Goal: Transaction & Acquisition: Book appointment/travel/reservation

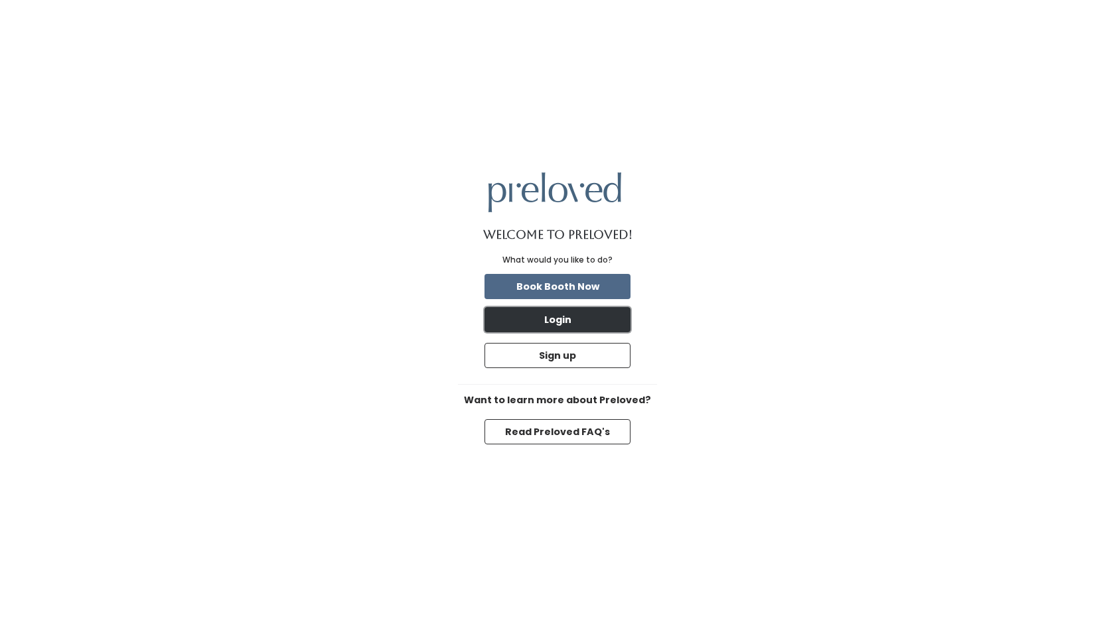
click at [571, 327] on button "Login" at bounding box center [557, 319] width 146 height 25
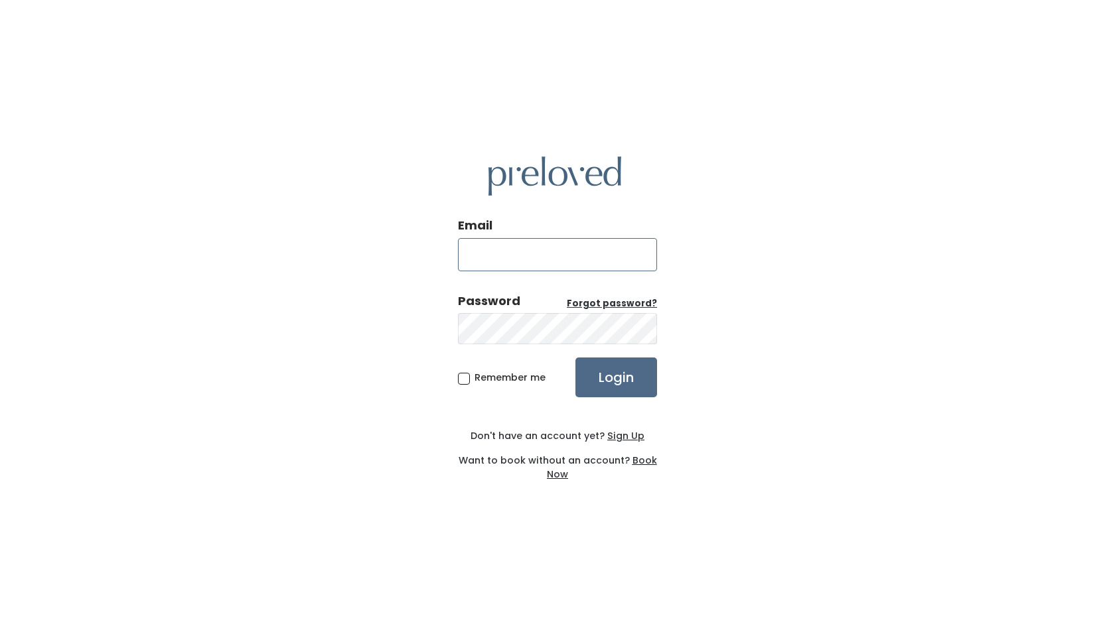
type input "[EMAIL_ADDRESS][DOMAIN_NAME]"
click at [593, 381] on input "Login" at bounding box center [616, 378] width 82 height 40
click at [610, 385] on input "Login" at bounding box center [616, 378] width 82 height 40
click at [614, 305] on u "Forgot password?" at bounding box center [612, 303] width 90 height 13
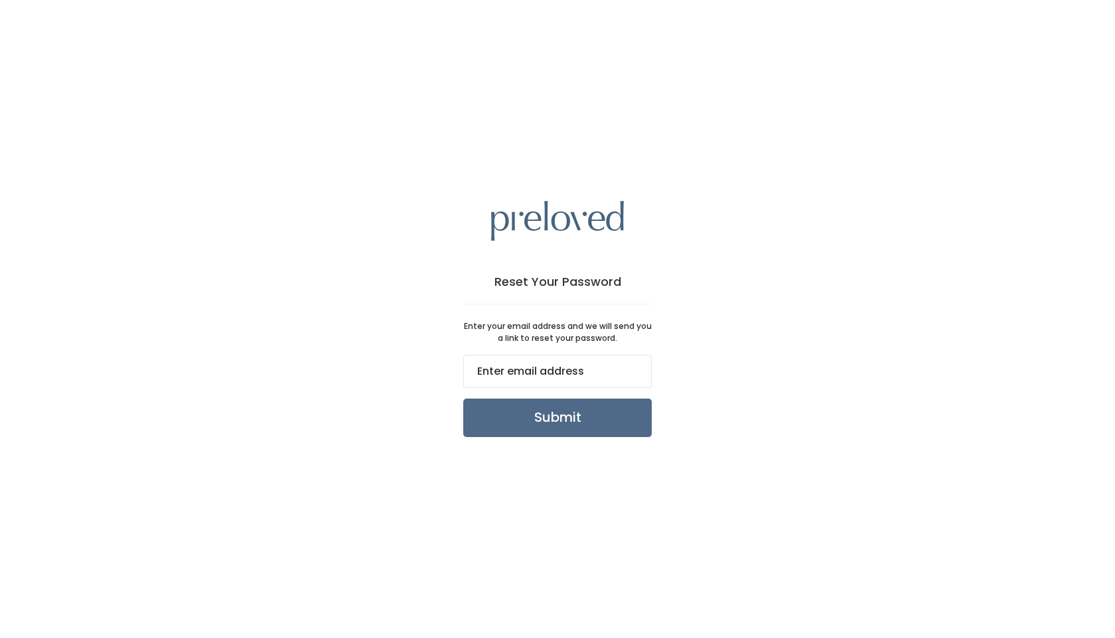
type input "[EMAIL_ADDRESS][DOMAIN_NAME]"
click at [587, 411] on input "Submit" at bounding box center [557, 418] width 188 height 38
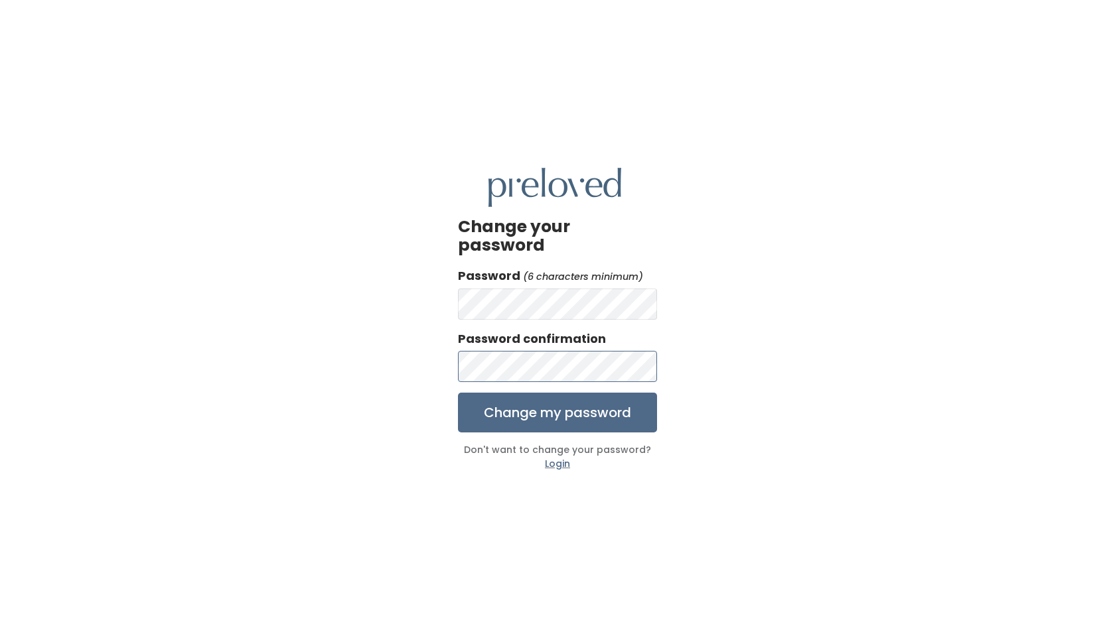
click at [458, 393] on input "Change my password" at bounding box center [557, 413] width 199 height 40
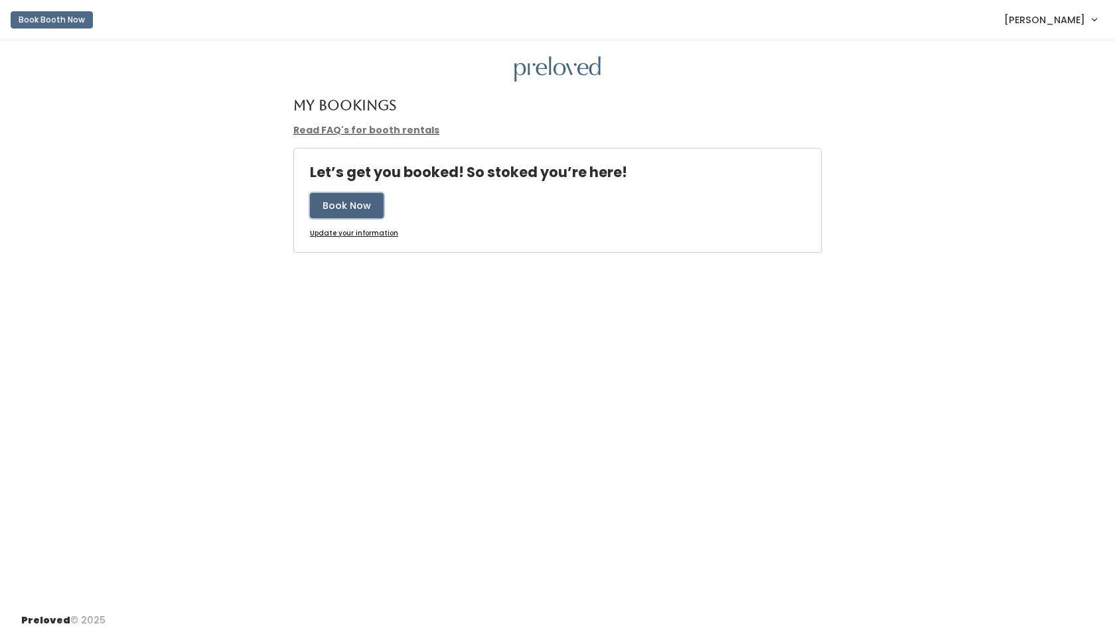
click at [356, 199] on button "Book Now" at bounding box center [347, 205] width 74 height 25
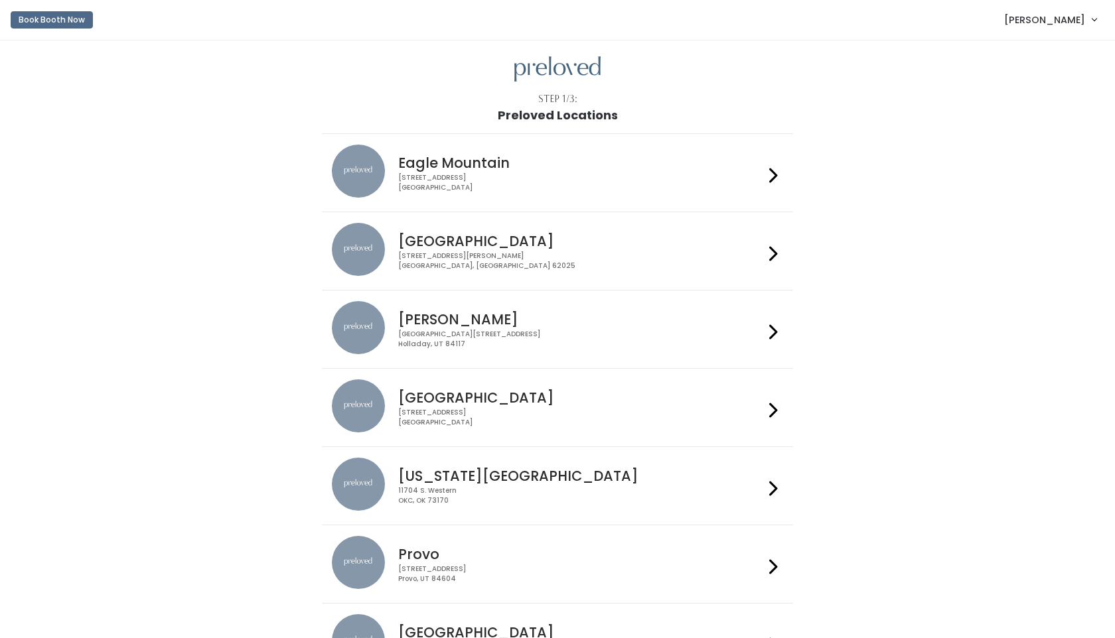
scroll to position [69, 0]
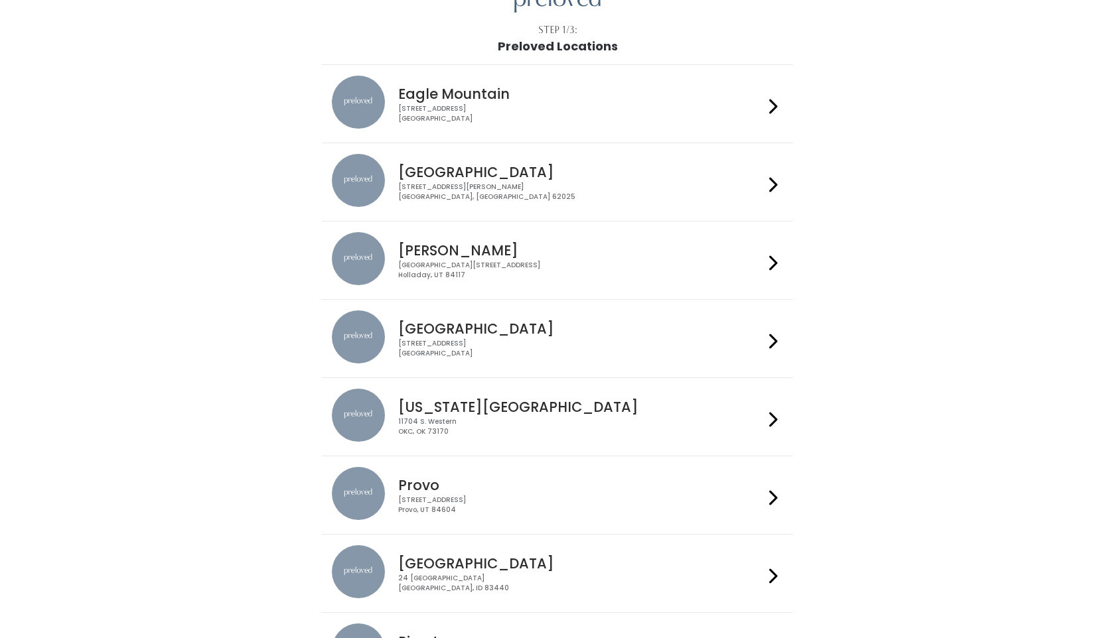
click at [429, 556] on h4 "[GEOGRAPHIC_DATA]" at bounding box center [580, 563] width 365 height 15
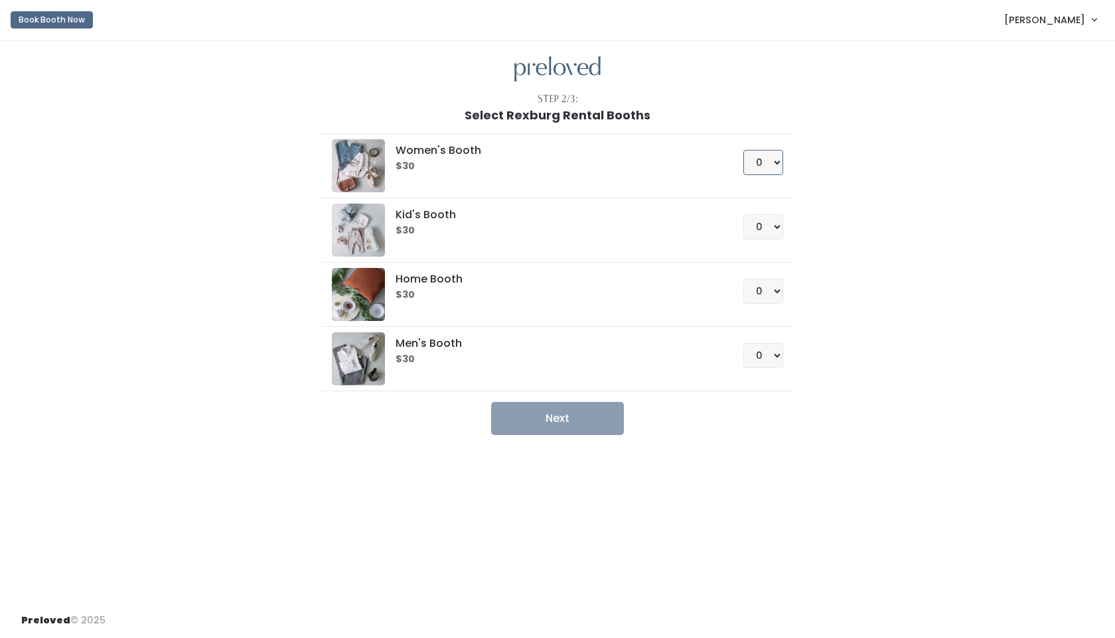
click at [773, 160] on select "0 1 2 3 4" at bounding box center [763, 162] width 40 height 25
select select "1"
click at [746, 150] on select "0 1 2 3 4" at bounding box center [763, 162] width 40 height 25
click at [585, 420] on button "Next" at bounding box center [557, 418] width 133 height 33
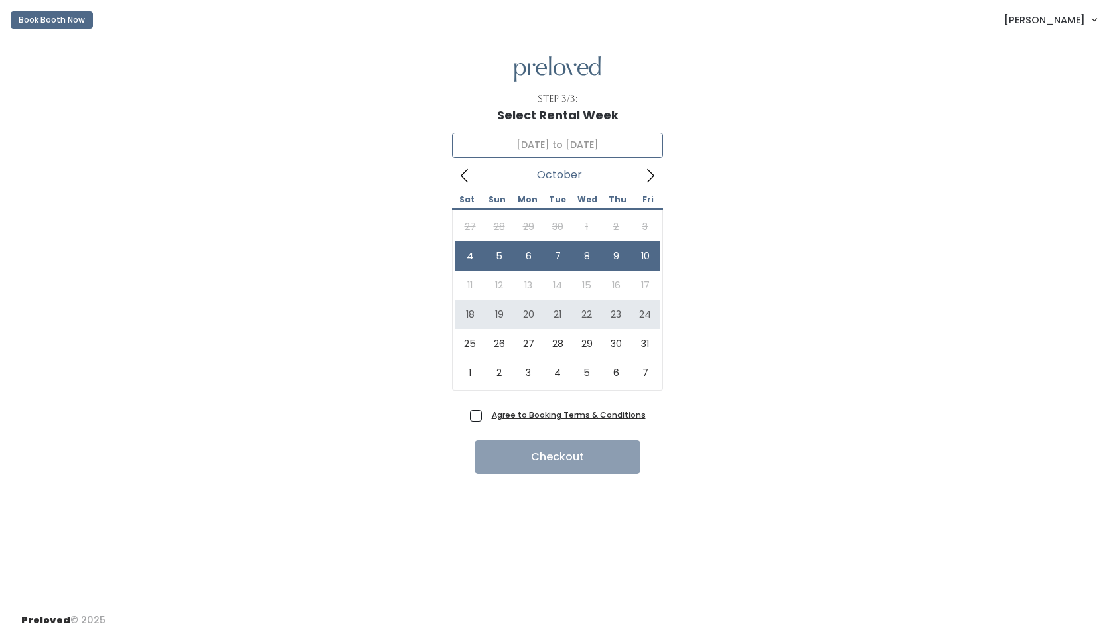
type input "[DATE] to [DATE]"
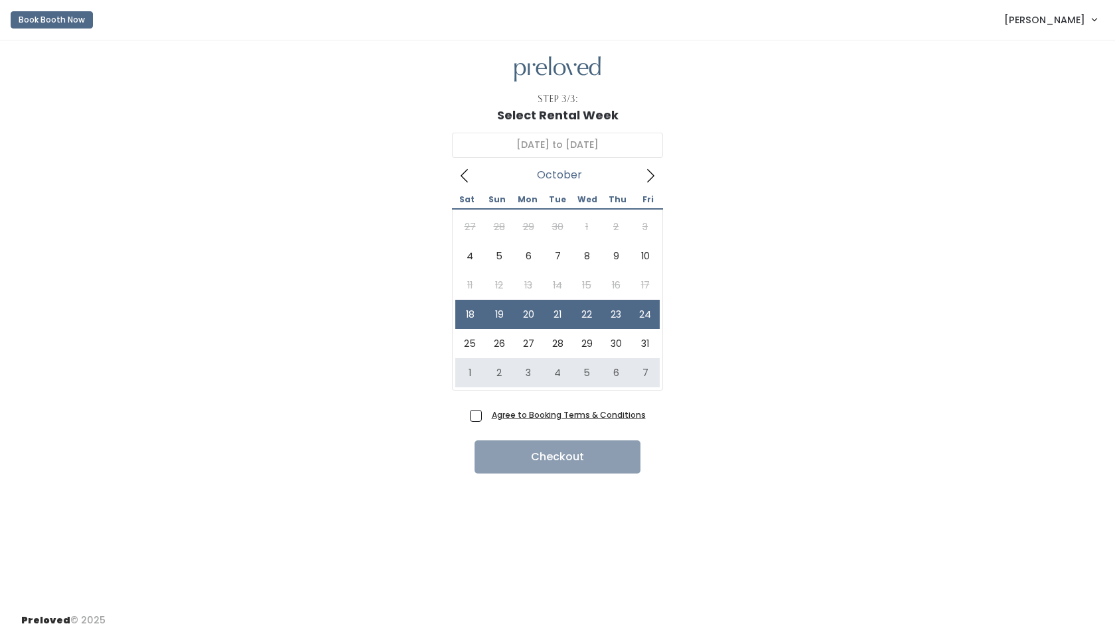
click at [486, 408] on span "Agree to Booking Terms & Conditions" at bounding box center [565, 414] width 159 height 13
click at [486, 408] on input "Agree to Booking Terms & Conditions" at bounding box center [490, 412] width 9 height 9
checkbox input "true"
click at [490, 441] on button "Checkout" at bounding box center [558, 457] width 166 height 33
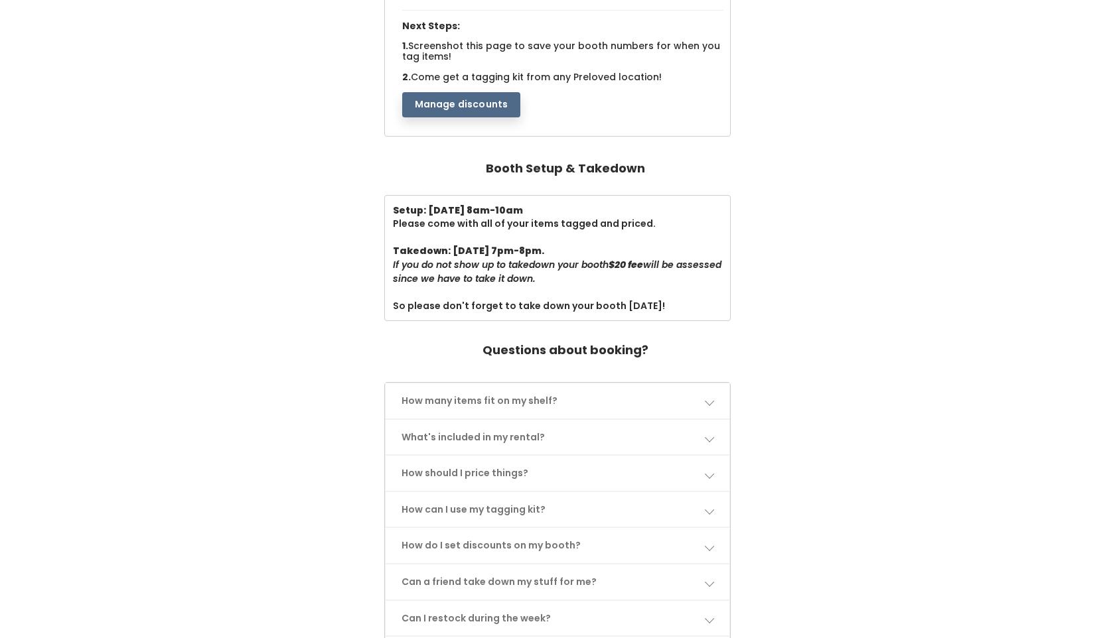
scroll to position [294, 0]
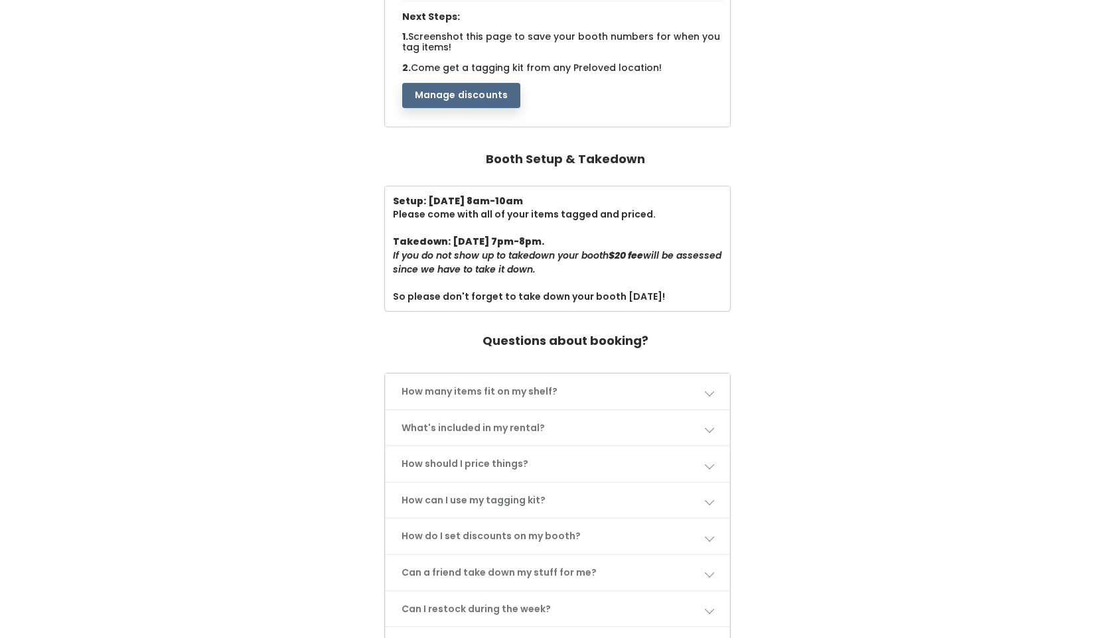
click at [506, 411] on link "What's included in my rental?" at bounding box center [558, 428] width 344 height 35
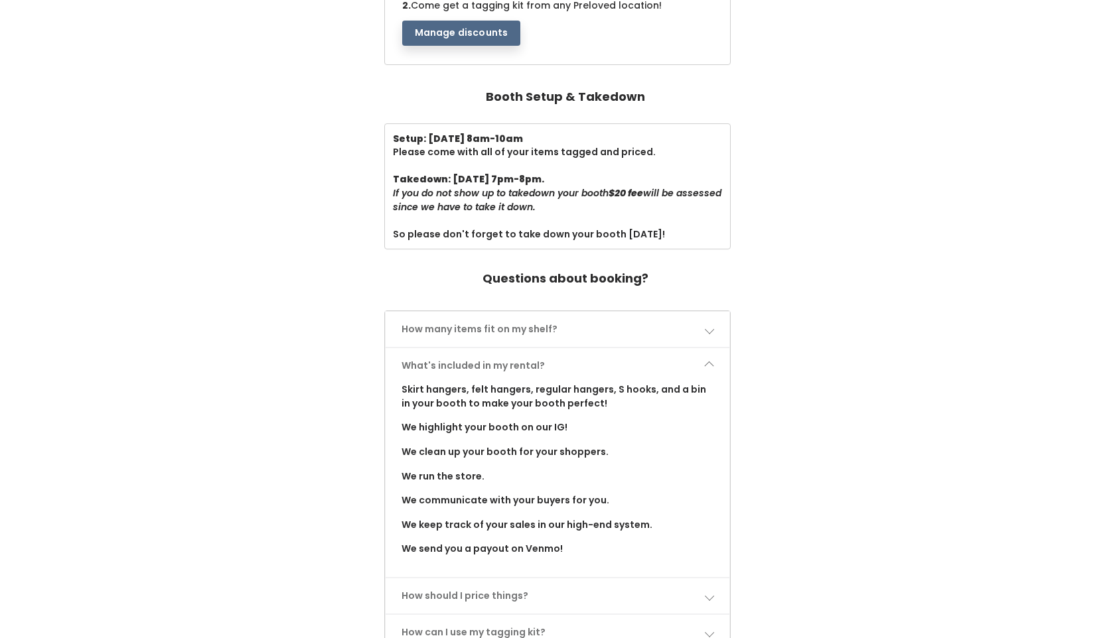
scroll to position [358, 0]
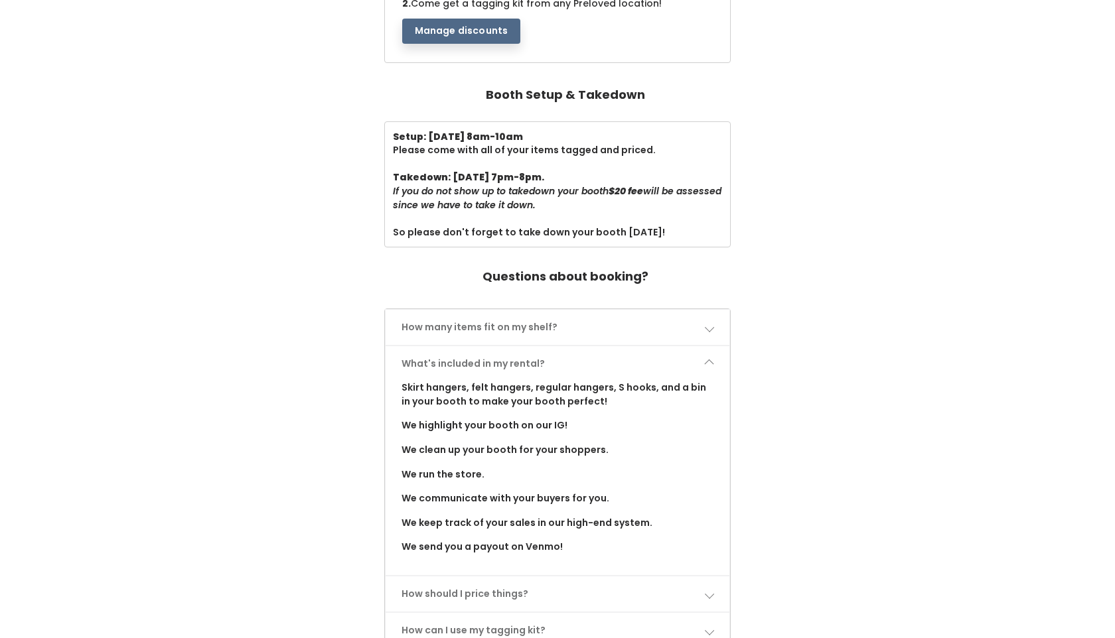
click at [443, 577] on link "How should I price things?" at bounding box center [558, 594] width 344 height 35
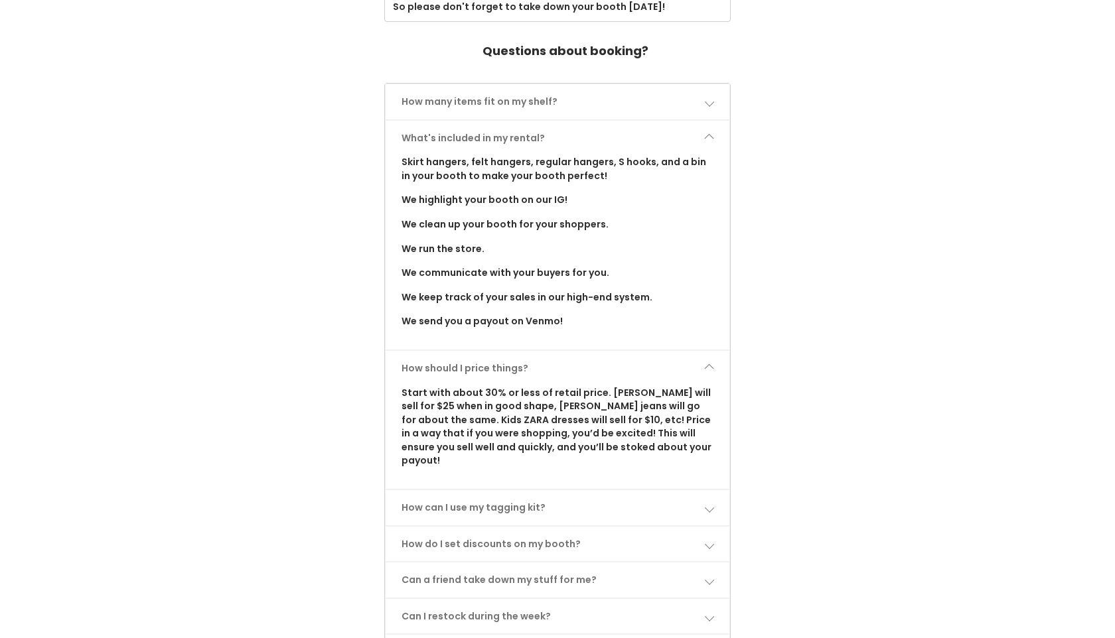
scroll to position [603, 0]
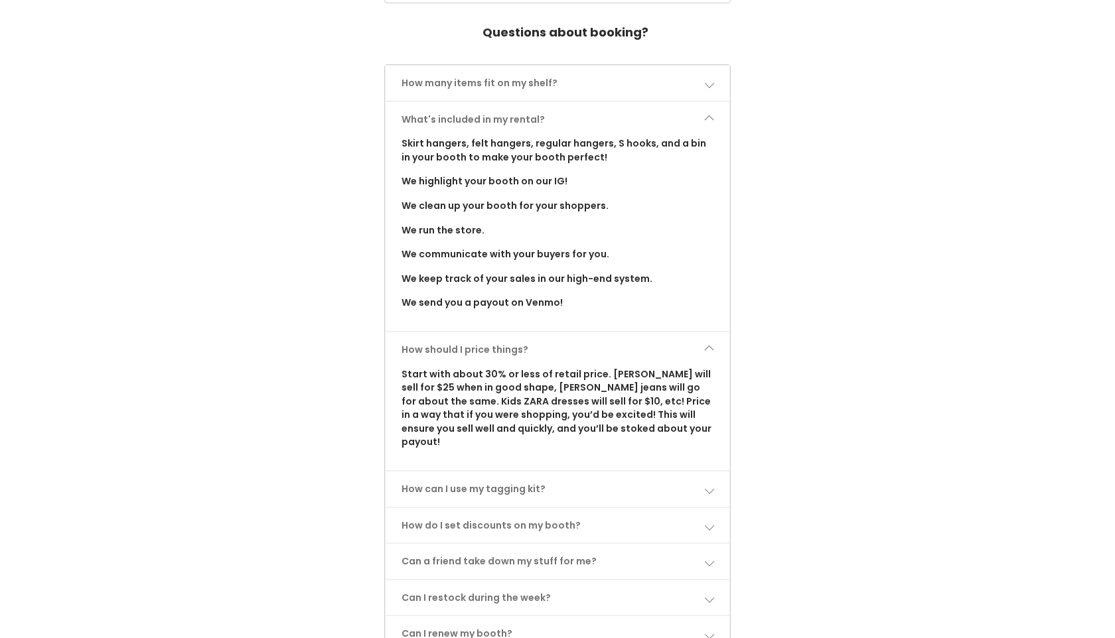
click at [594, 472] on link "How can I use my tagging kit?" at bounding box center [558, 489] width 344 height 35
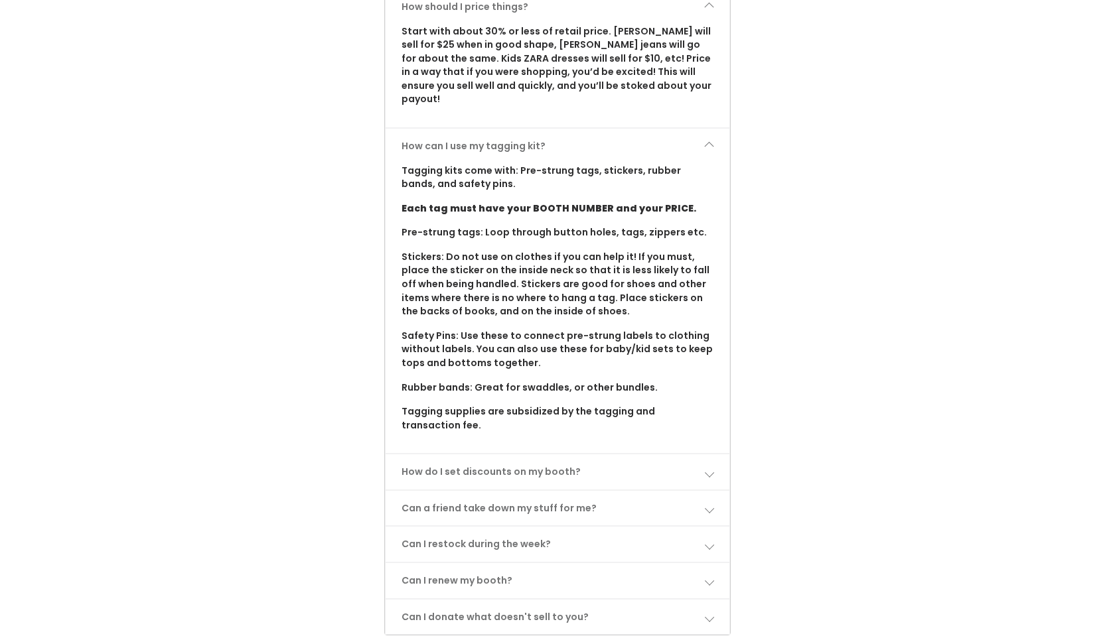
scroll to position [946, 0]
click at [527, 454] on link "How do I set discounts on my booth?" at bounding box center [558, 471] width 344 height 35
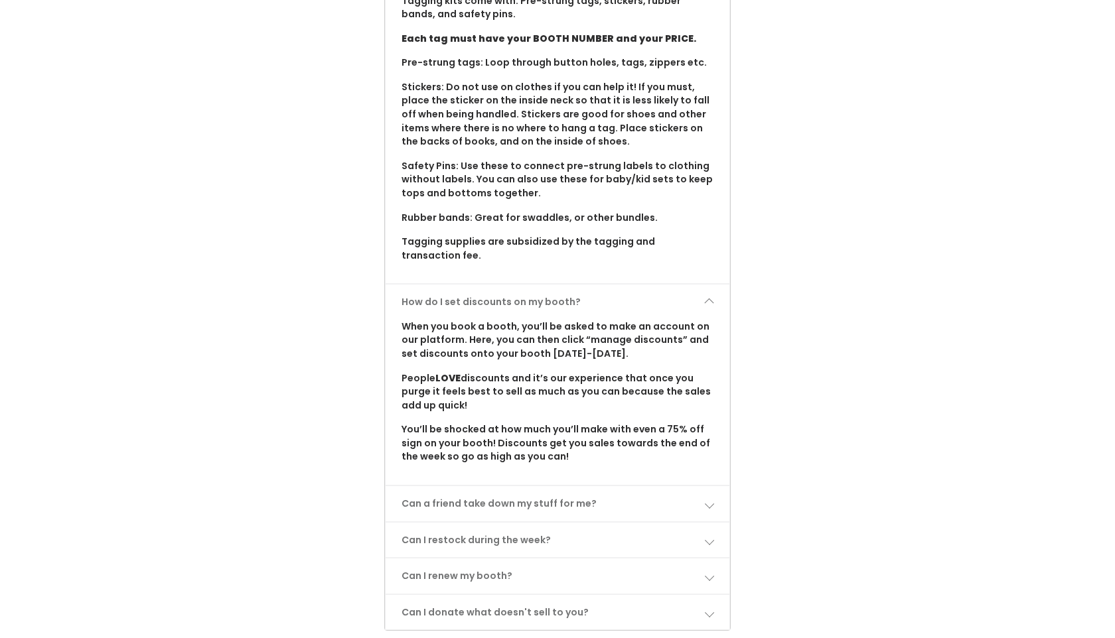
scroll to position [1119, 0]
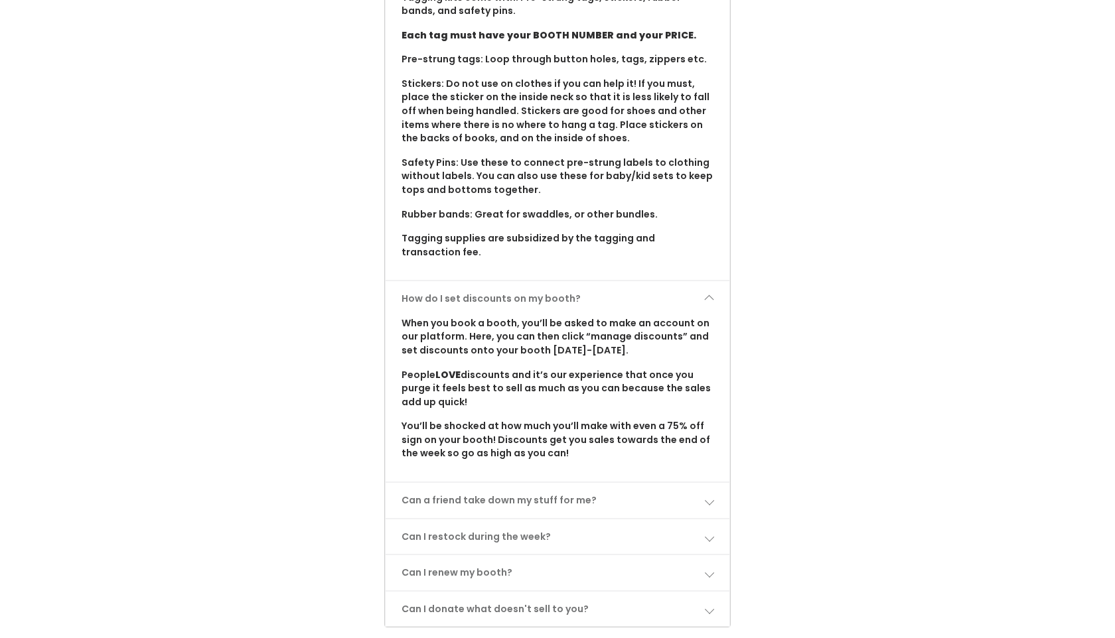
click at [497, 483] on link "Can a friend take down my stuff for me?" at bounding box center [558, 500] width 344 height 35
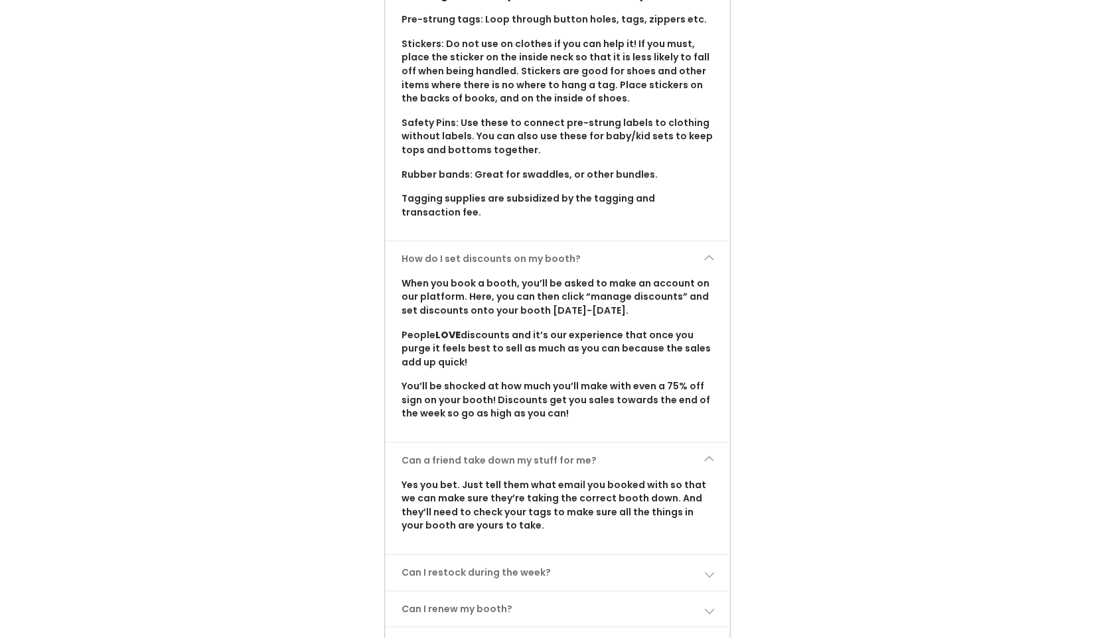
scroll to position [1163, 0]
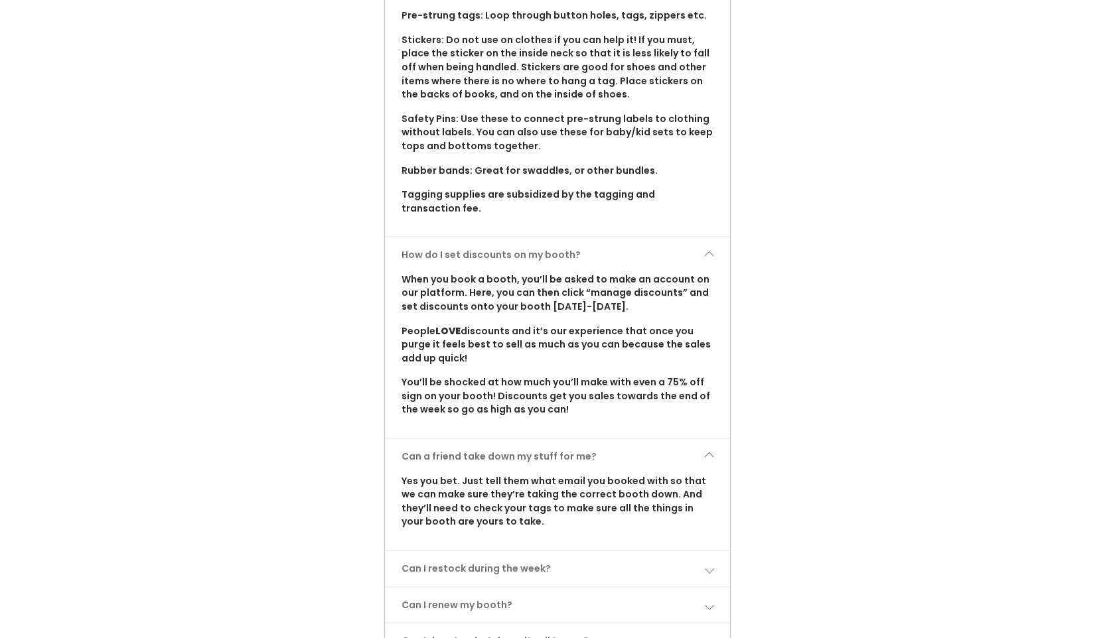
click at [514, 552] on link "Can I restock during the week?" at bounding box center [558, 569] width 344 height 35
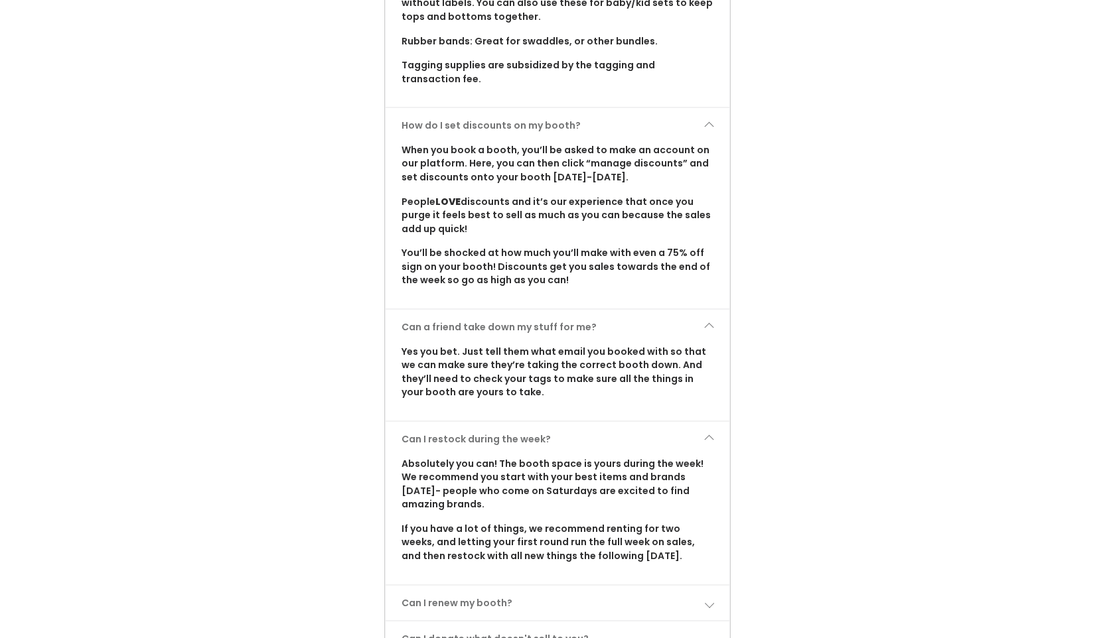
scroll to position [1294, 0]
click at [518, 584] on link "Can I renew my booth?" at bounding box center [558, 601] width 344 height 35
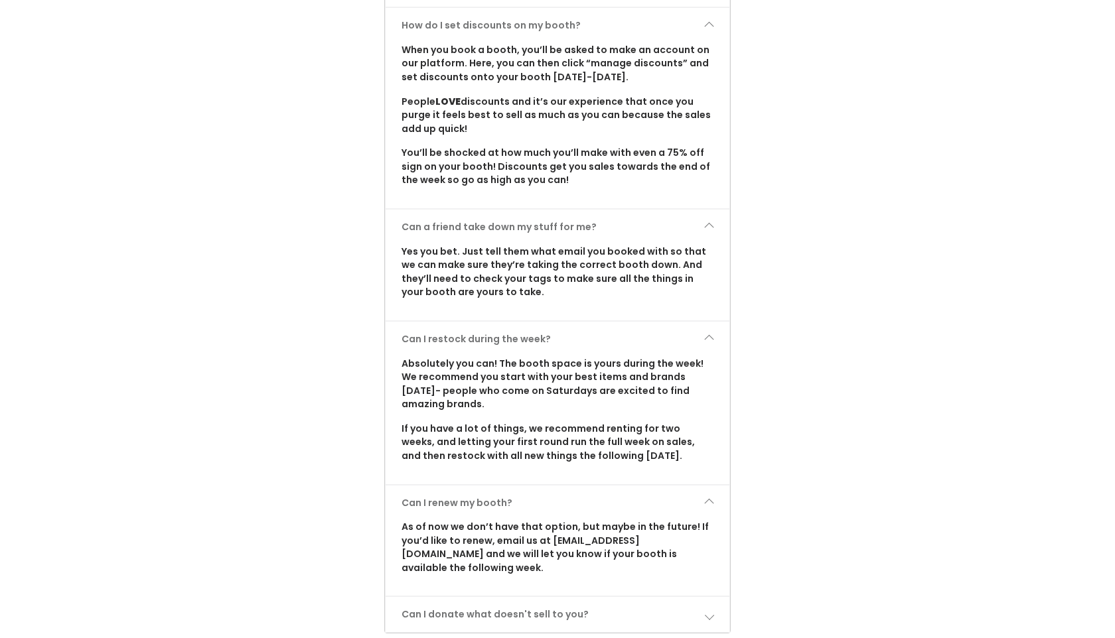
scroll to position [1396, 0]
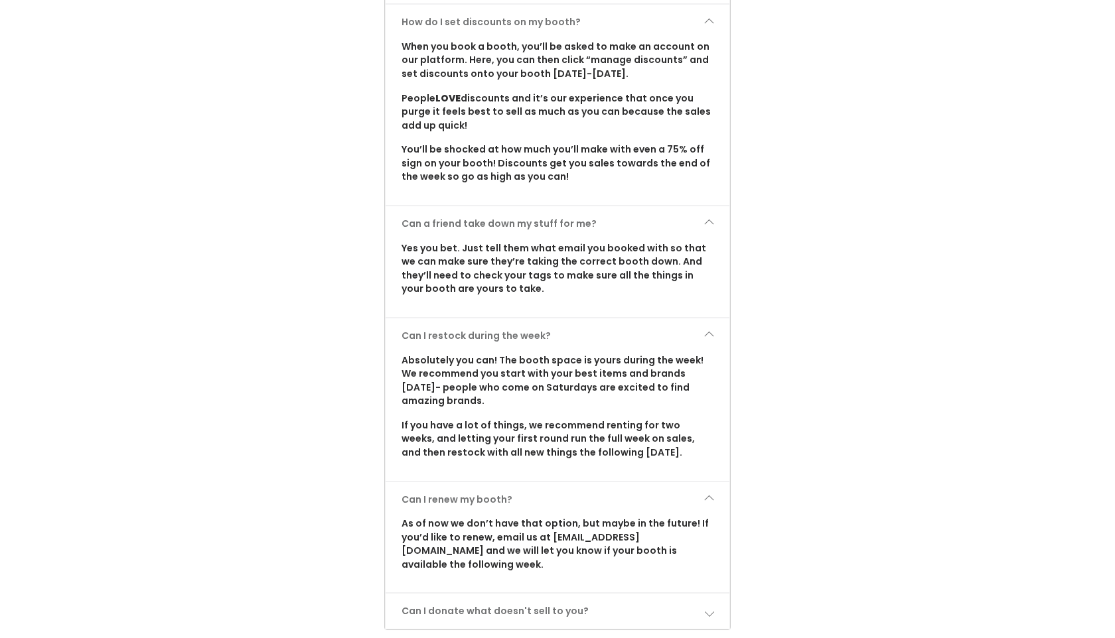
click at [523, 594] on link "Can I donate what doesn't sell to you?" at bounding box center [558, 611] width 344 height 35
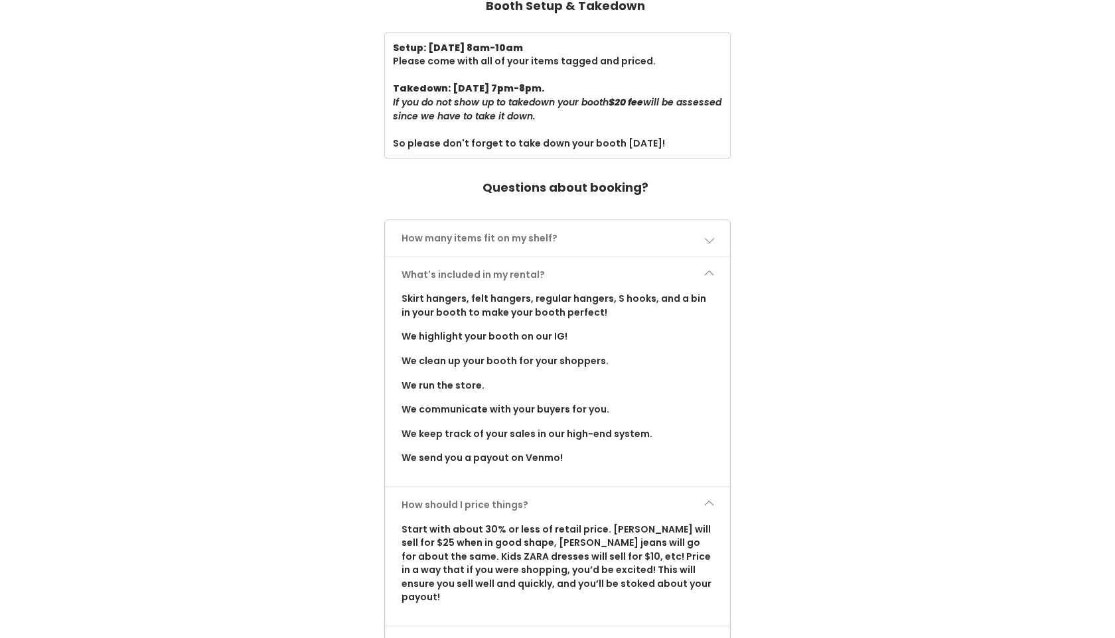
scroll to position [445, 0]
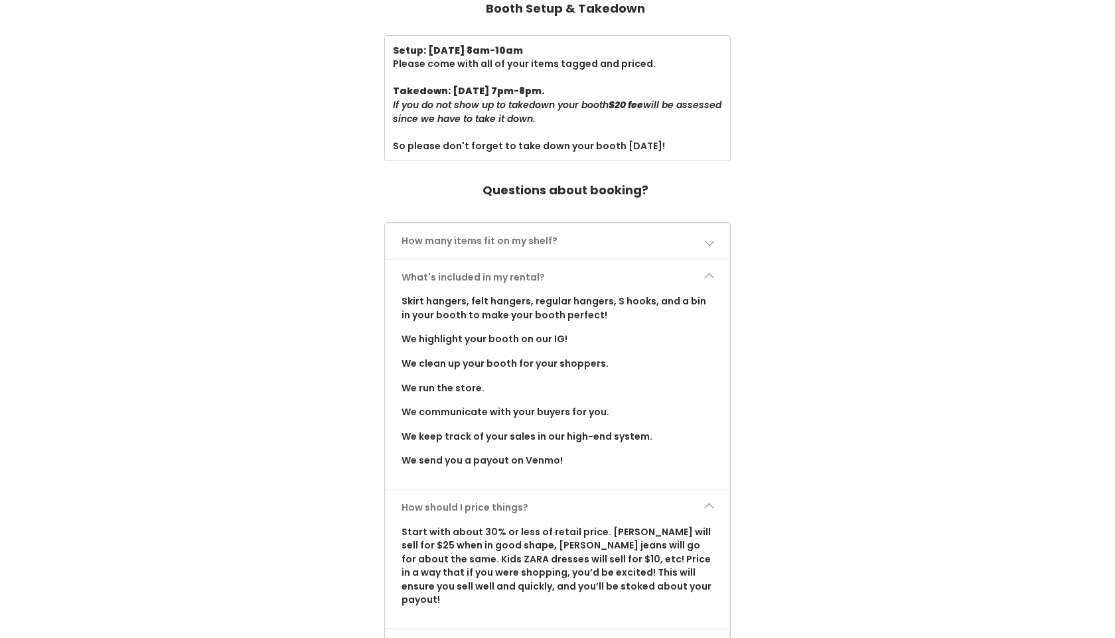
click at [564, 229] on link "How many items fit on my shelf?" at bounding box center [558, 241] width 344 height 35
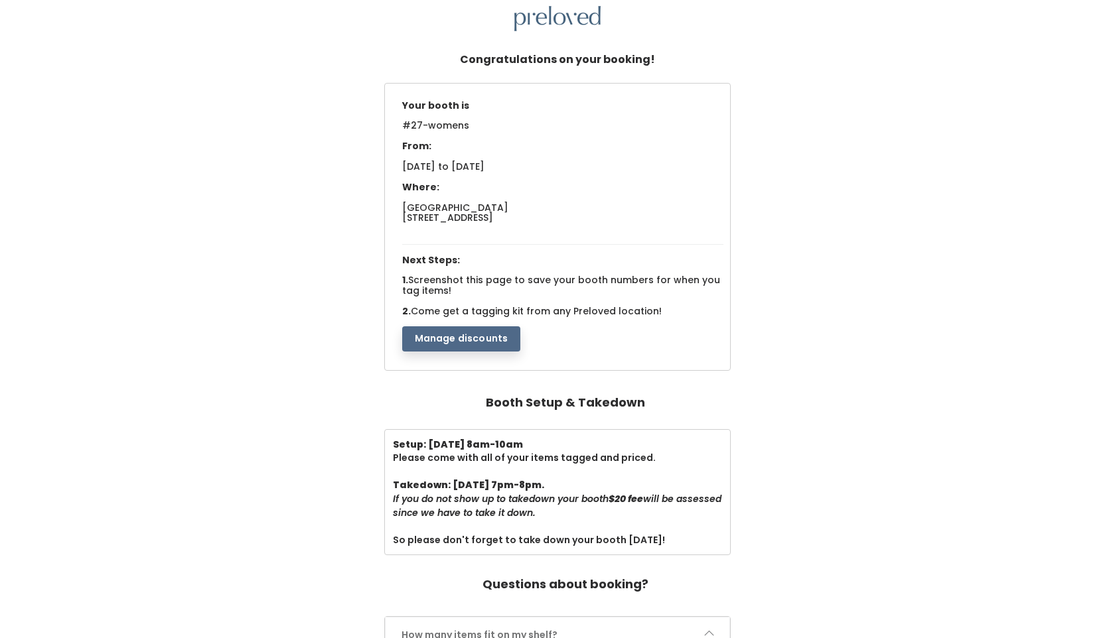
scroll to position [35, 0]
